Goal: Transaction & Acquisition: Book appointment/travel/reservation

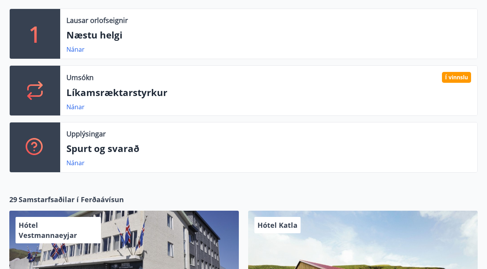
scroll to position [256, 0]
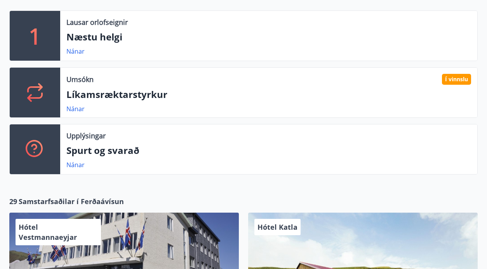
click at [107, 37] on p "Næstu helgi" at bounding box center [268, 36] width 405 height 13
click at [75, 50] on link "Nánar" at bounding box center [75, 51] width 18 height 9
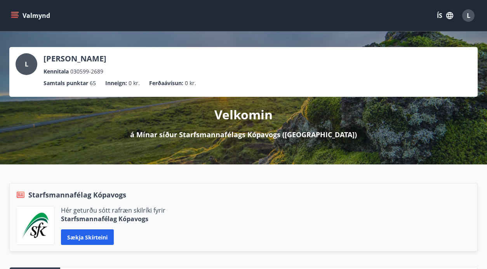
click at [27, 19] on button "Valmynd" at bounding box center [31, 16] width 44 height 14
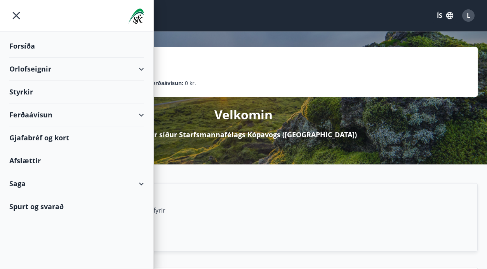
click at [30, 93] on div "Styrkir" at bounding box center [76, 91] width 135 height 23
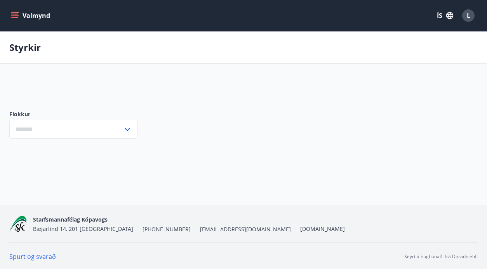
type input "***"
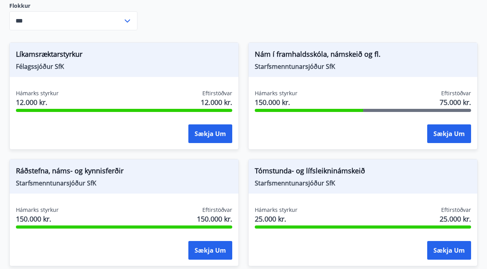
scroll to position [172, 0]
